Goal: Transaction & Acquisition: Purchase product/service

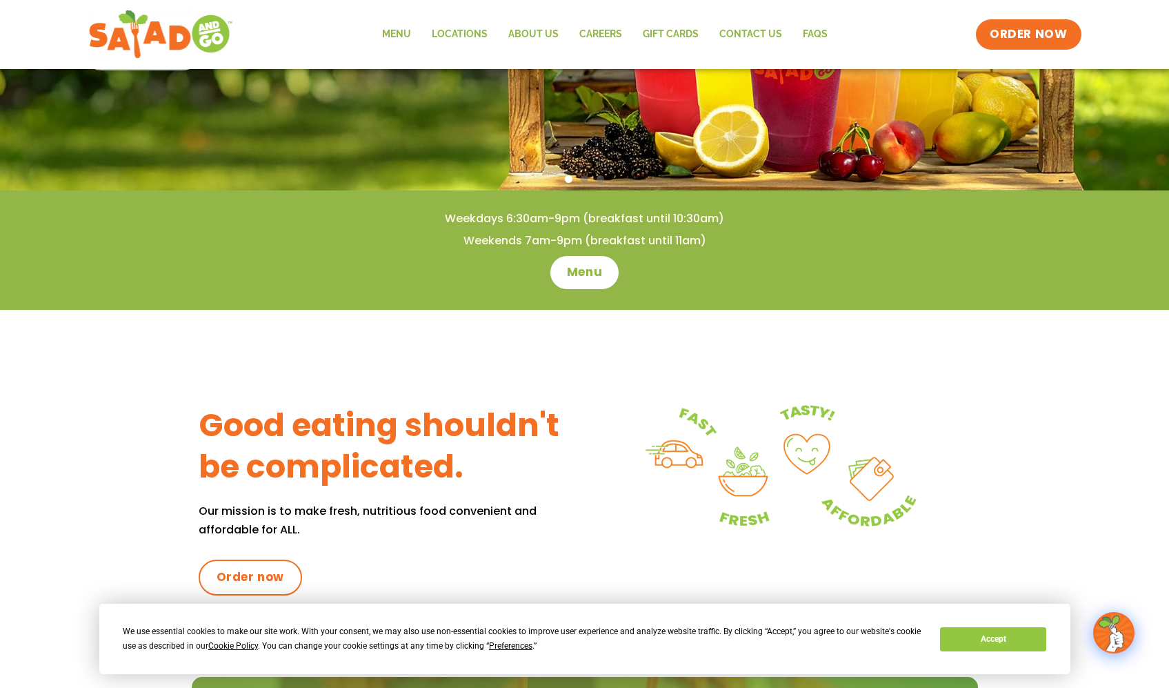
scroll to position [274, 0]
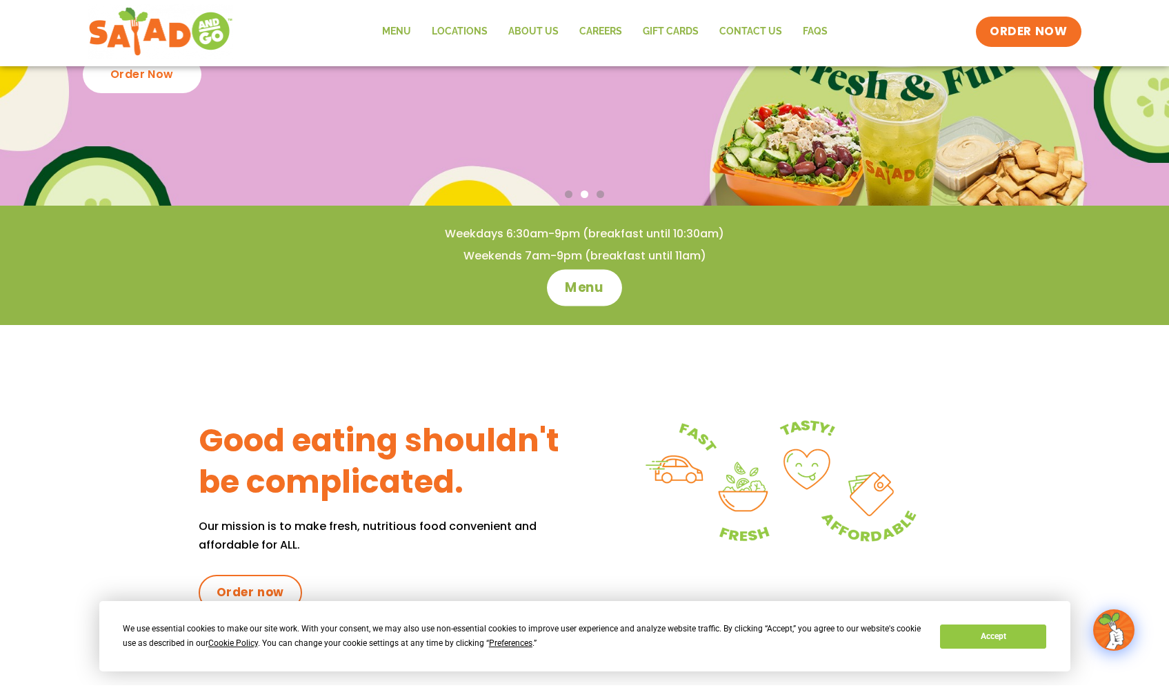
click at [584, 299] on span "Menu" at bounding box center [584, 290] width 39 height 18
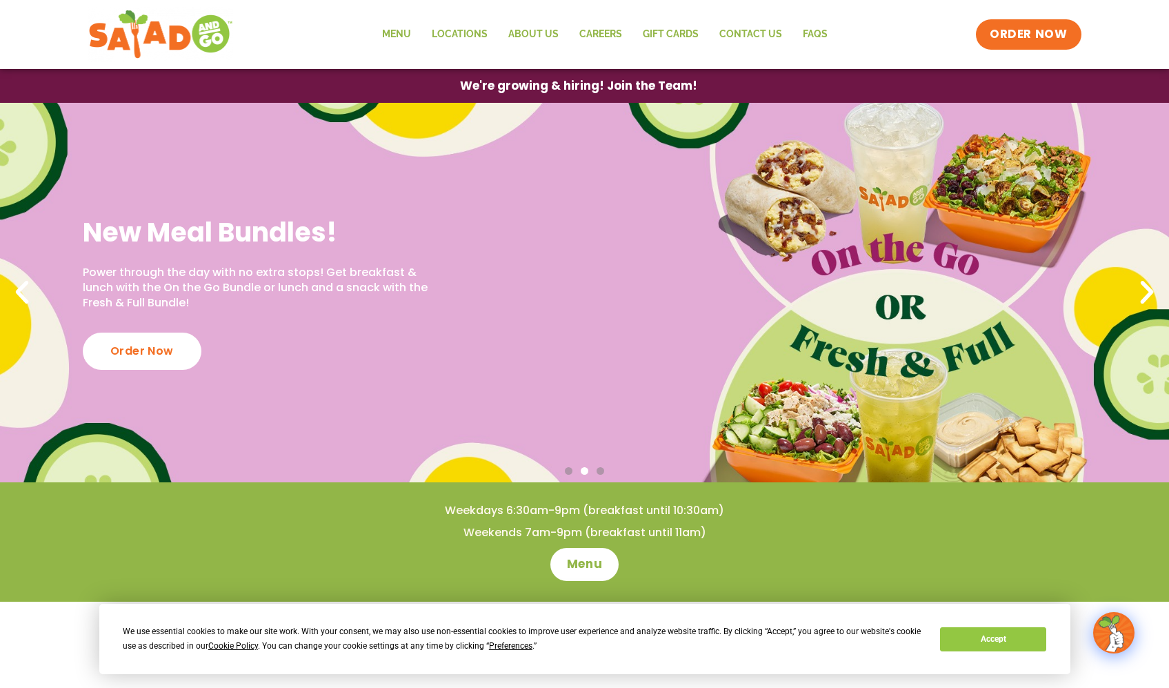
scroll to position [0, 0]
click at [372, 39] on link "Menu" at bounding box center [397, 35] width 50 height 32
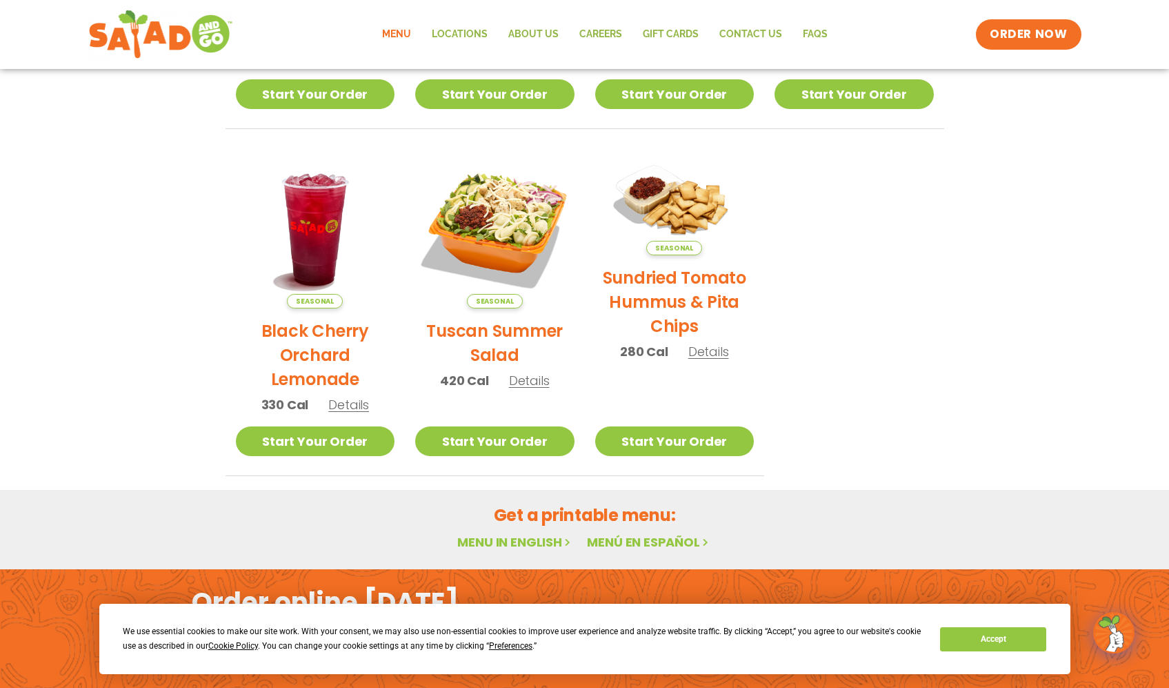
scroll to position [577, 0]
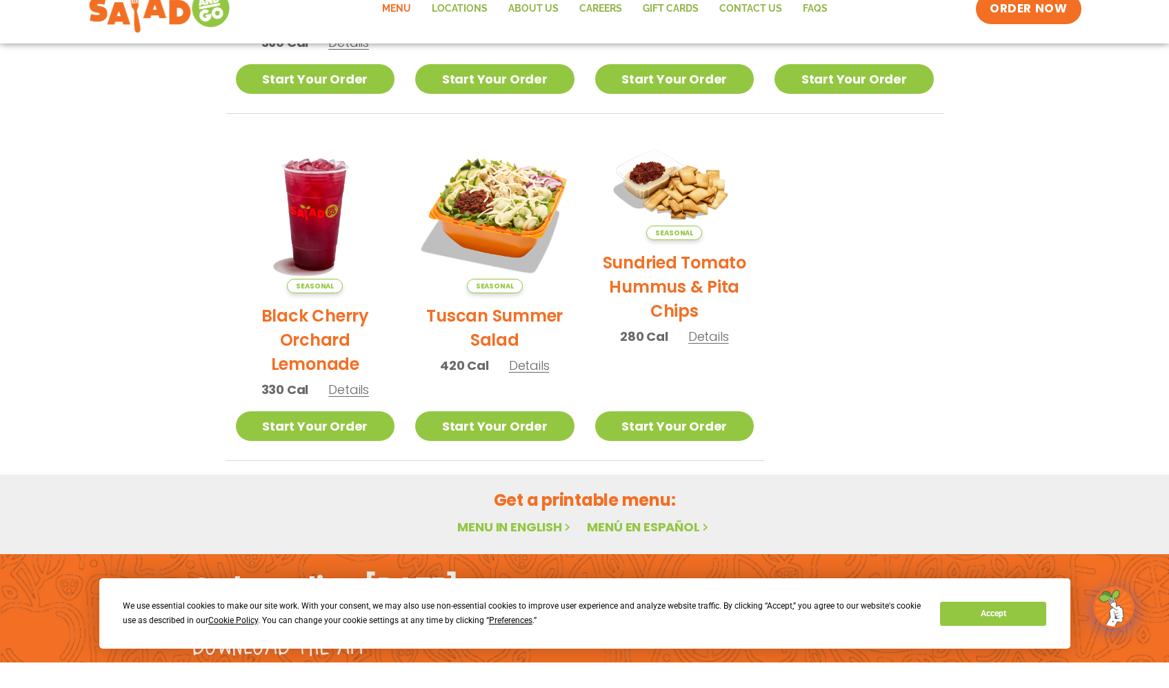
click at [951, 627] on button "Accept" at bounding box center [993, 639] width 106 height 24
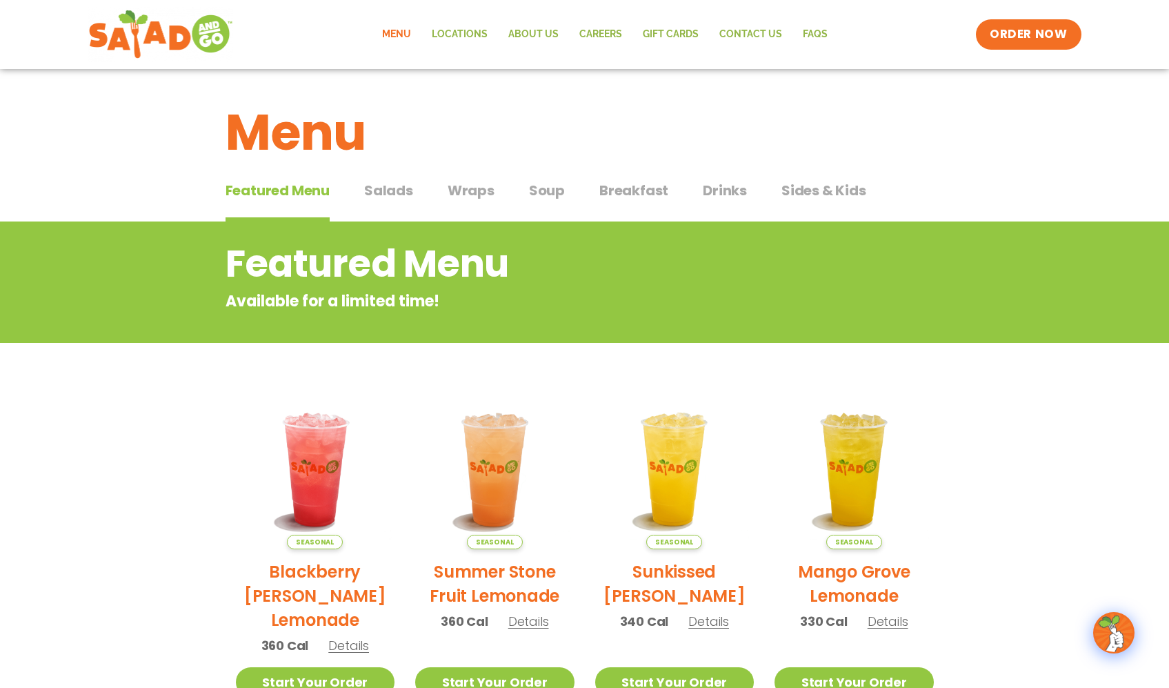
scroll to position [0, 0]
click at [474, 200] on span "Wraps" at bounding box center [471, 190] width 47 height 21
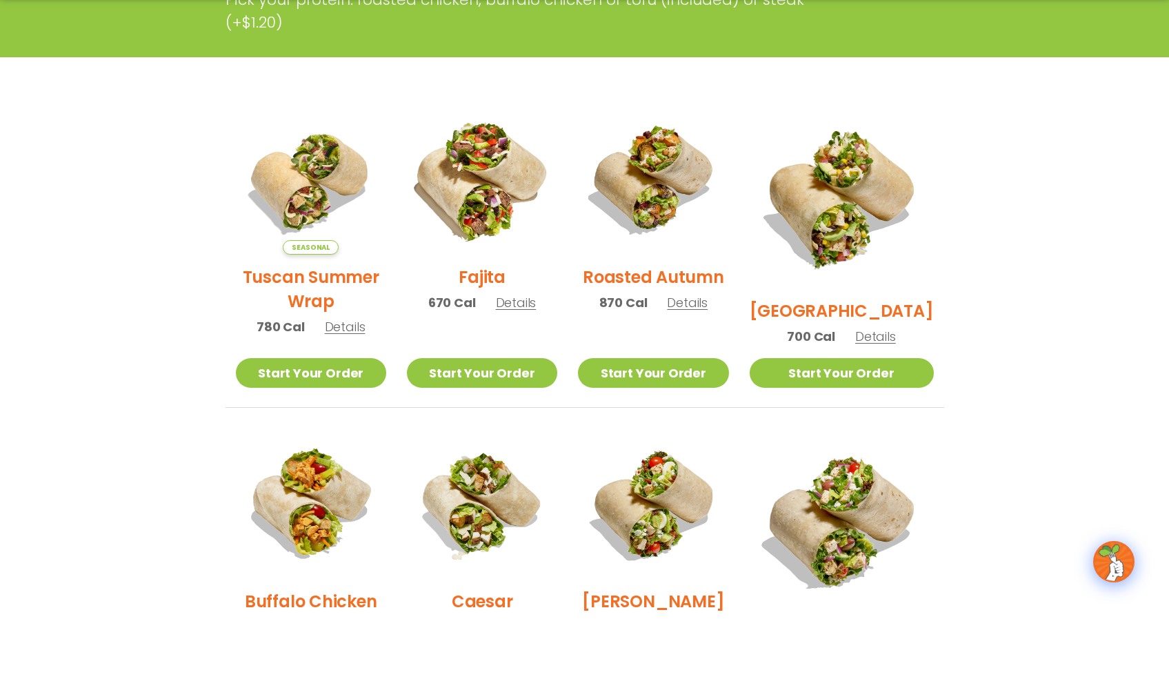
scroll to position [261, 0]
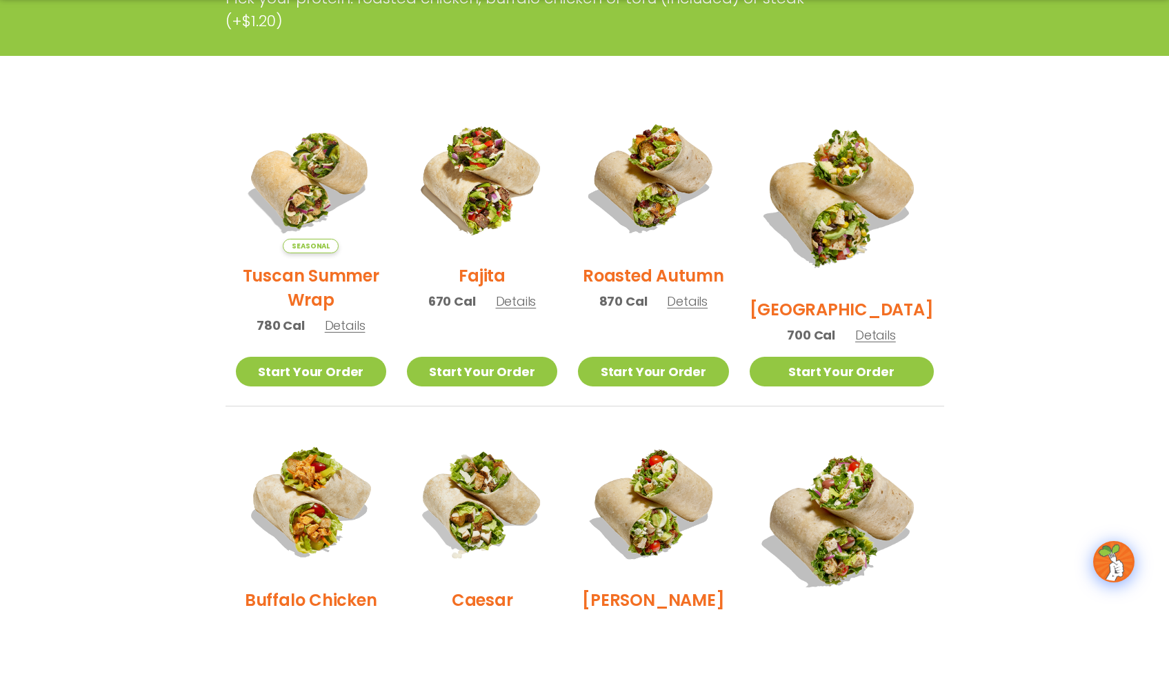
click at [344, 335] on h2 "Tuscan Summer Wrap" at bounding box center [311, 359] width 150 height 48
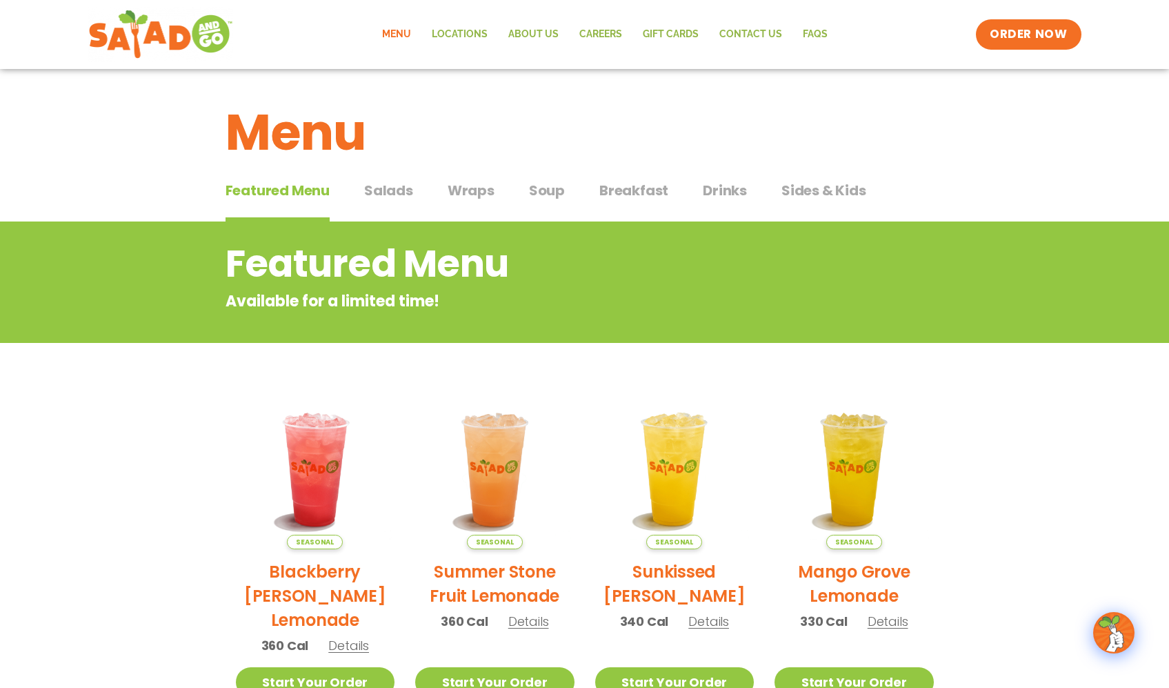
click at [471, 201] on span "Wraps" at bounding box center [471, 190] width 47 height 21
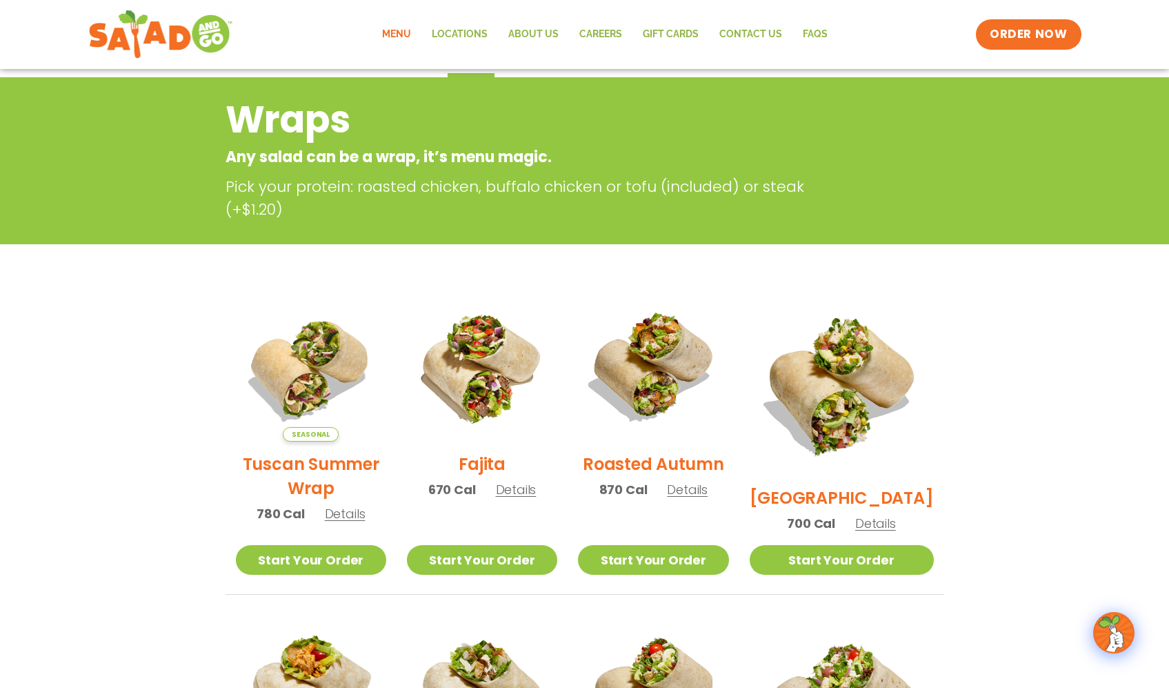
scroll to position [161, 0]
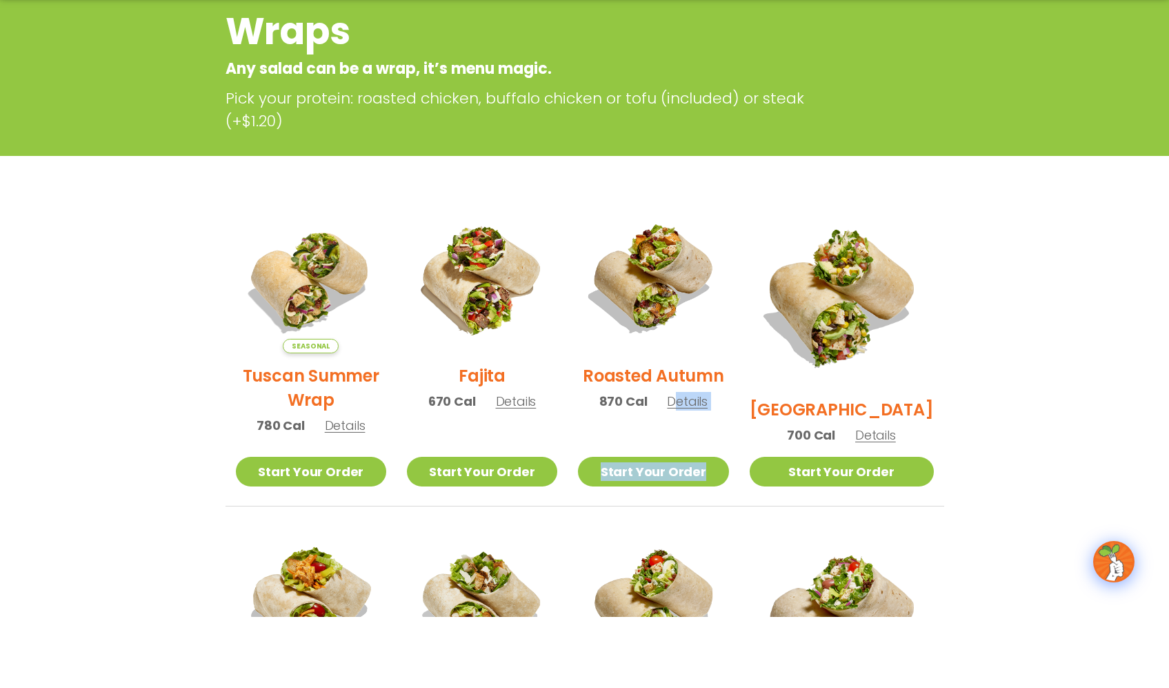
click at [700, 506] on li "Roasted Autumn 870 Cal Details Start Your Order Start Your Order Roasted Autumn…" at bounding box center [653, 426] width 171 height 304
click at [708, 464] on span "Details" at bounding box center [687, 472] width 41 height 17
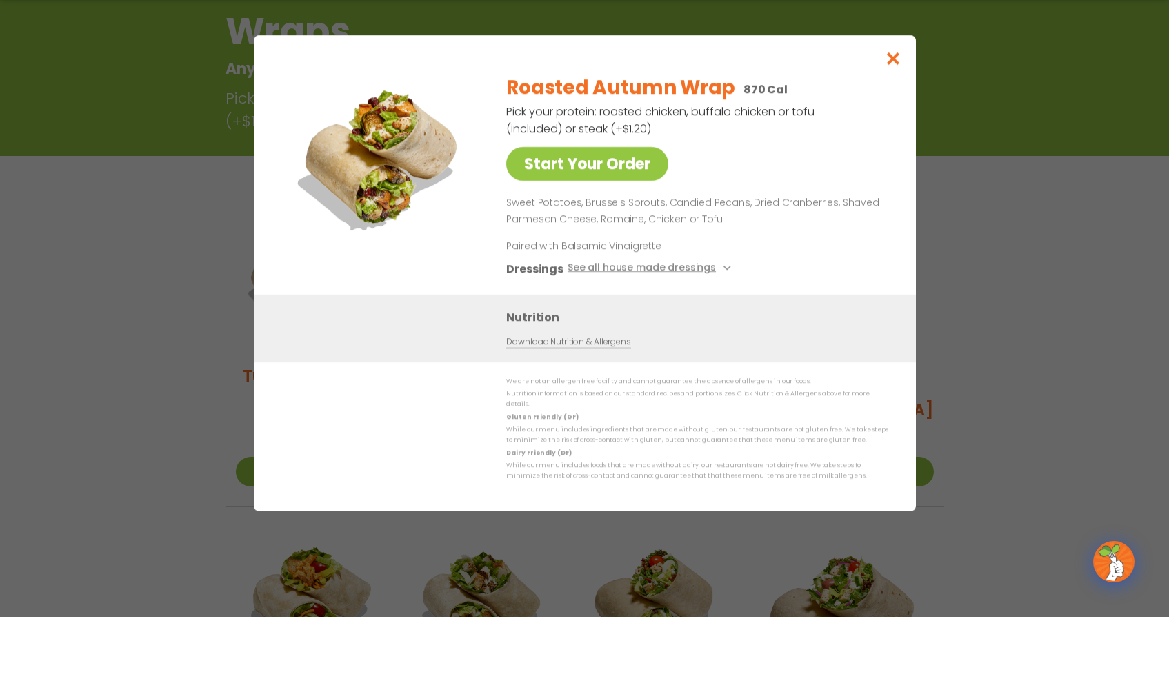
click at [735, 151] on div "Roasted Autumn Wrap 870 Cal Pick your protein: roasted chicken, buffalo chicken…" at bounding box center [694, 250] width 377 height 232
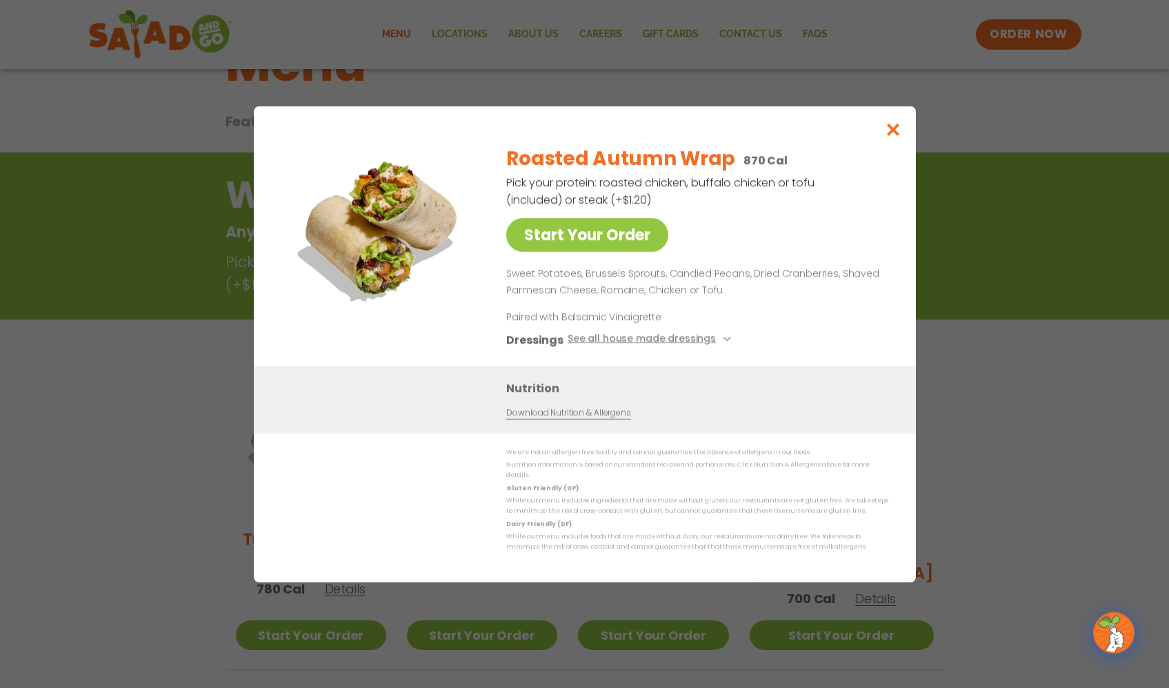
scroll to position [0, 0]
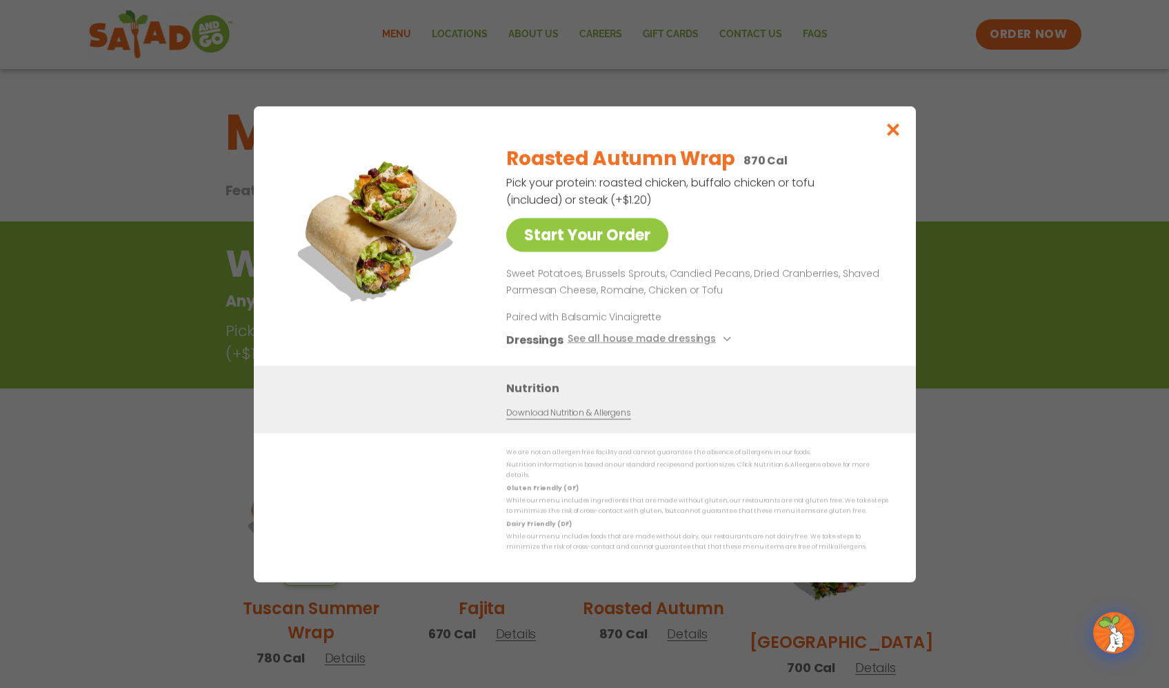
click at [729, 336] on icon at bounding box center [726, 339] width 6 height 6
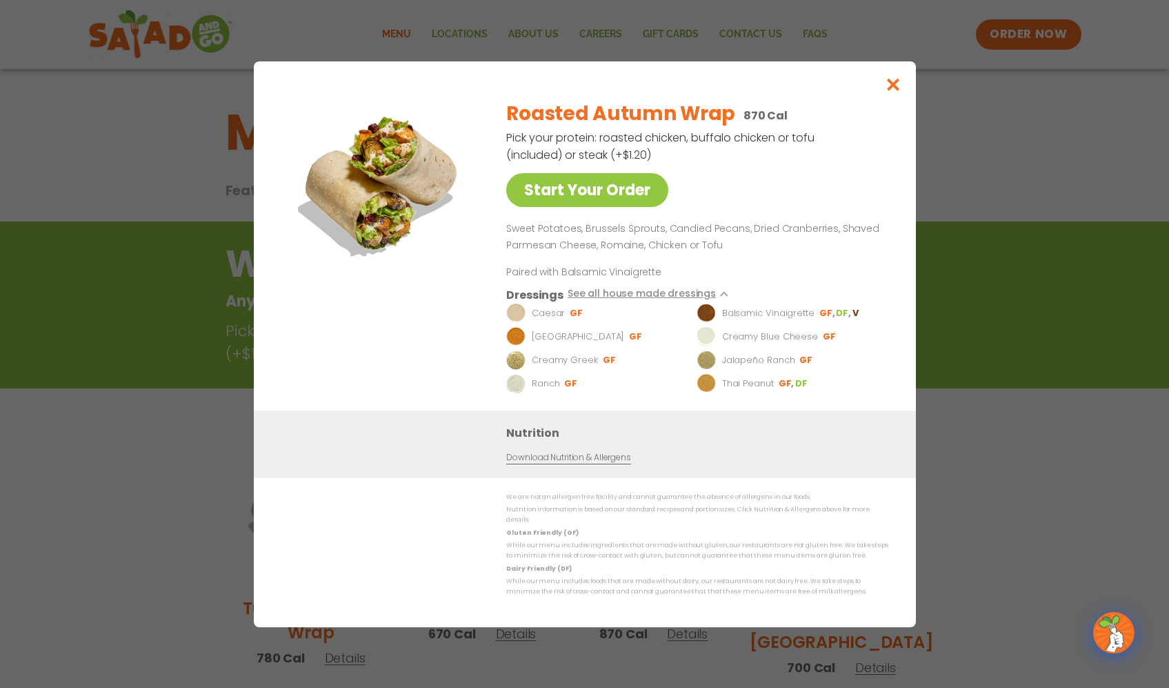
click at [729, 291] on icon at bounding box center [726, 294] width 6 height 6
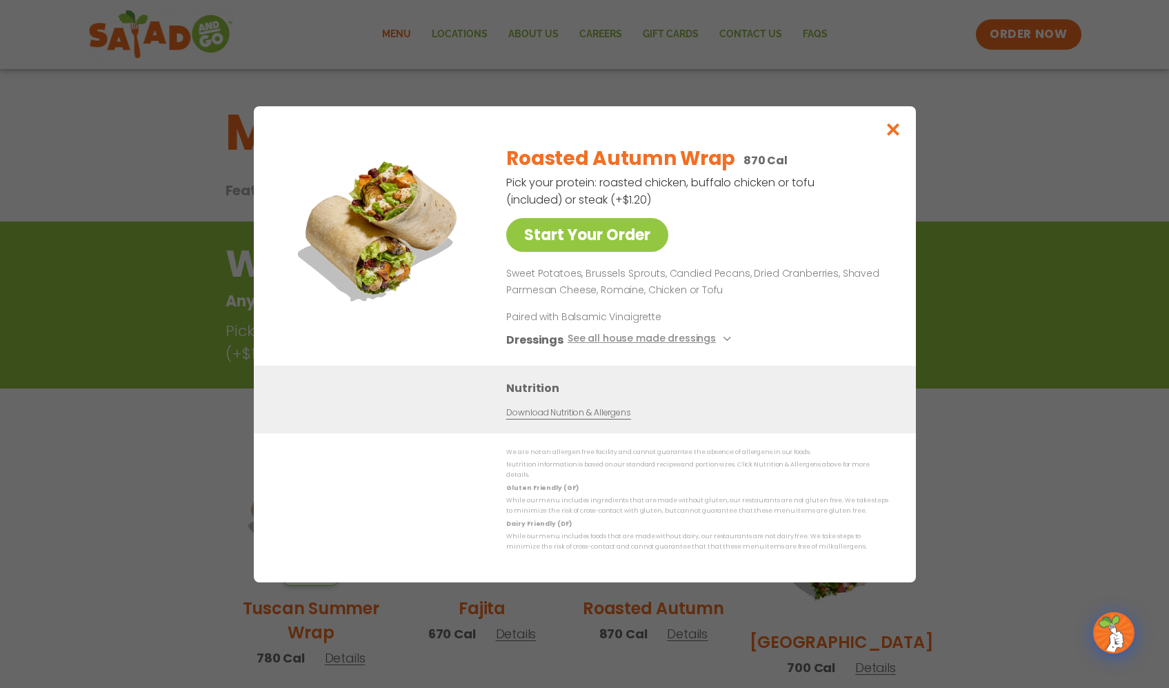
click at [1080, 143] on div "Start Your Order Roasted Autumn Wrap 870 Cal Pick your protein: roasted chicken…" at bounding box center [584, 344] width 1169 height 688
